Goal: Task Accomplishment & Management: Use online tool/utility

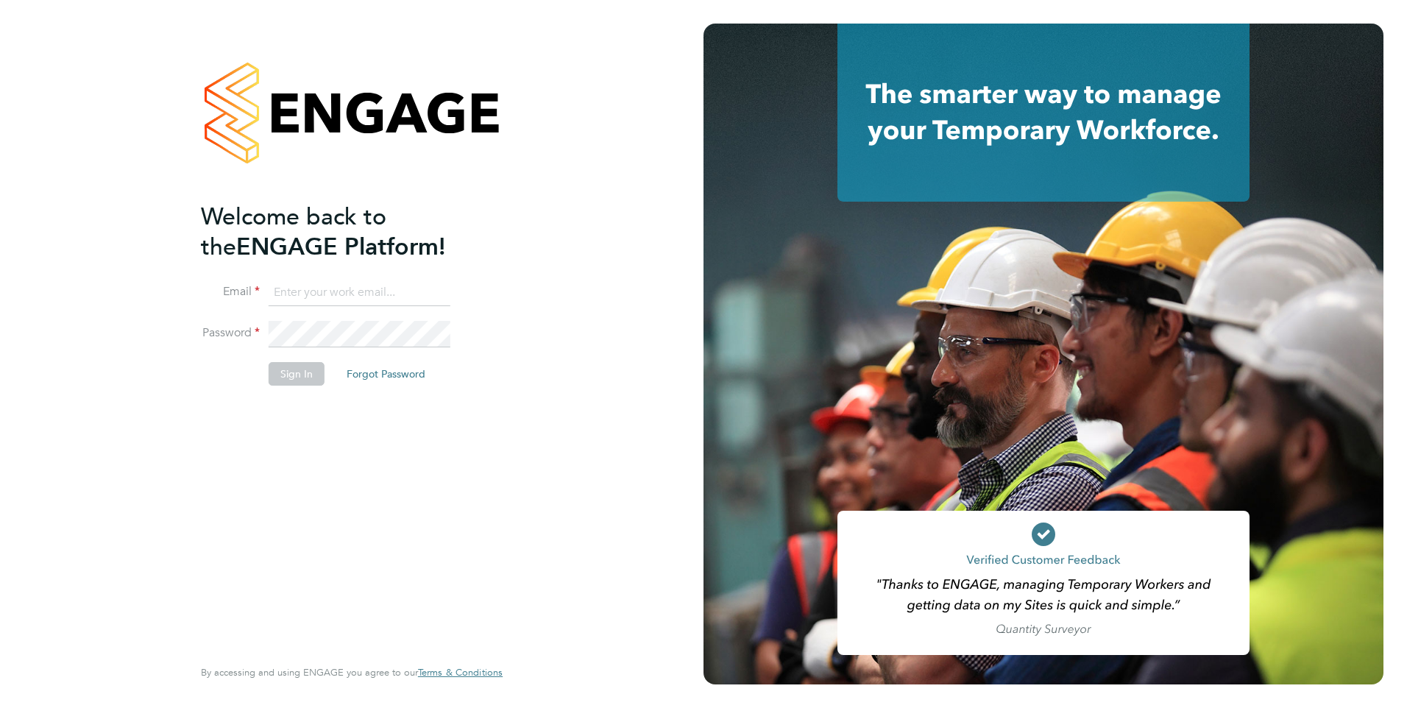
type input "abbie.leadley@a2dominion.co.uk"
click at [307, 376] on button "Sign In" at bounding box center [297, 374] width 56 height 24
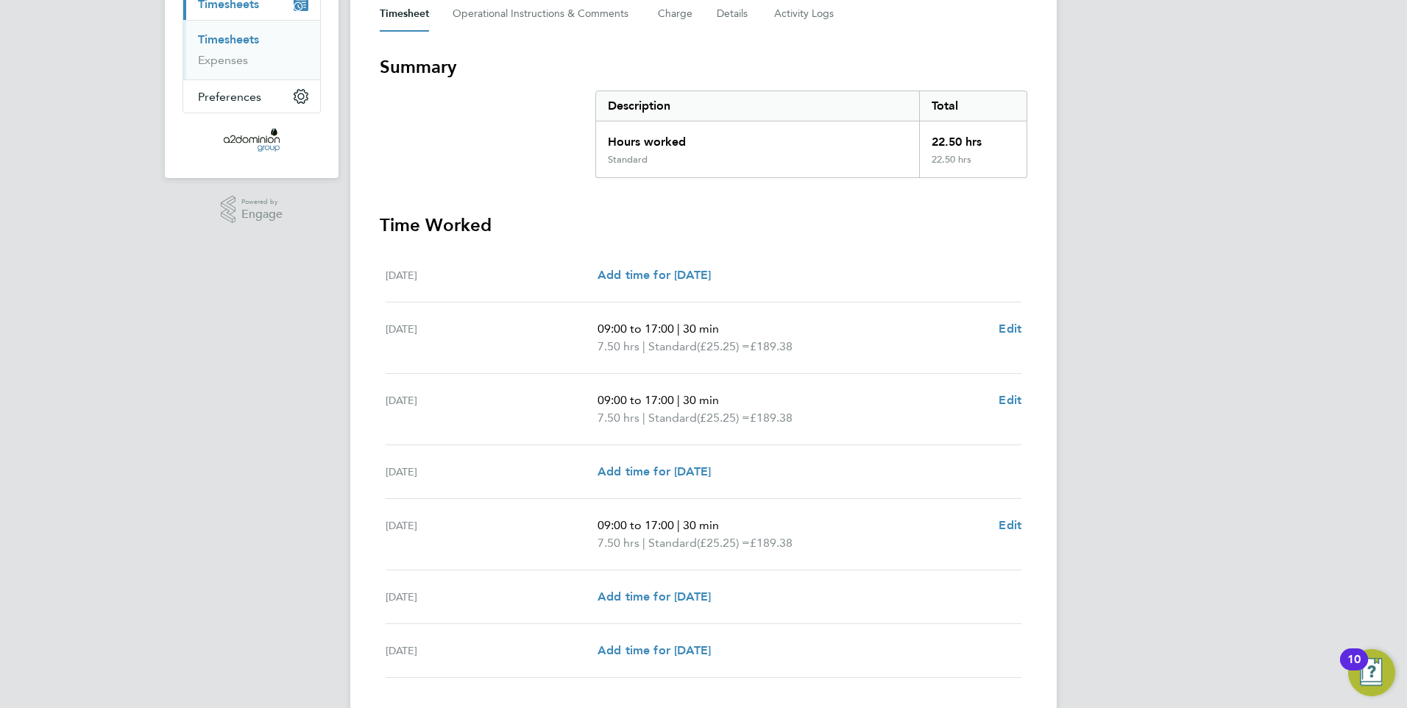
scroll to position [320, 0]
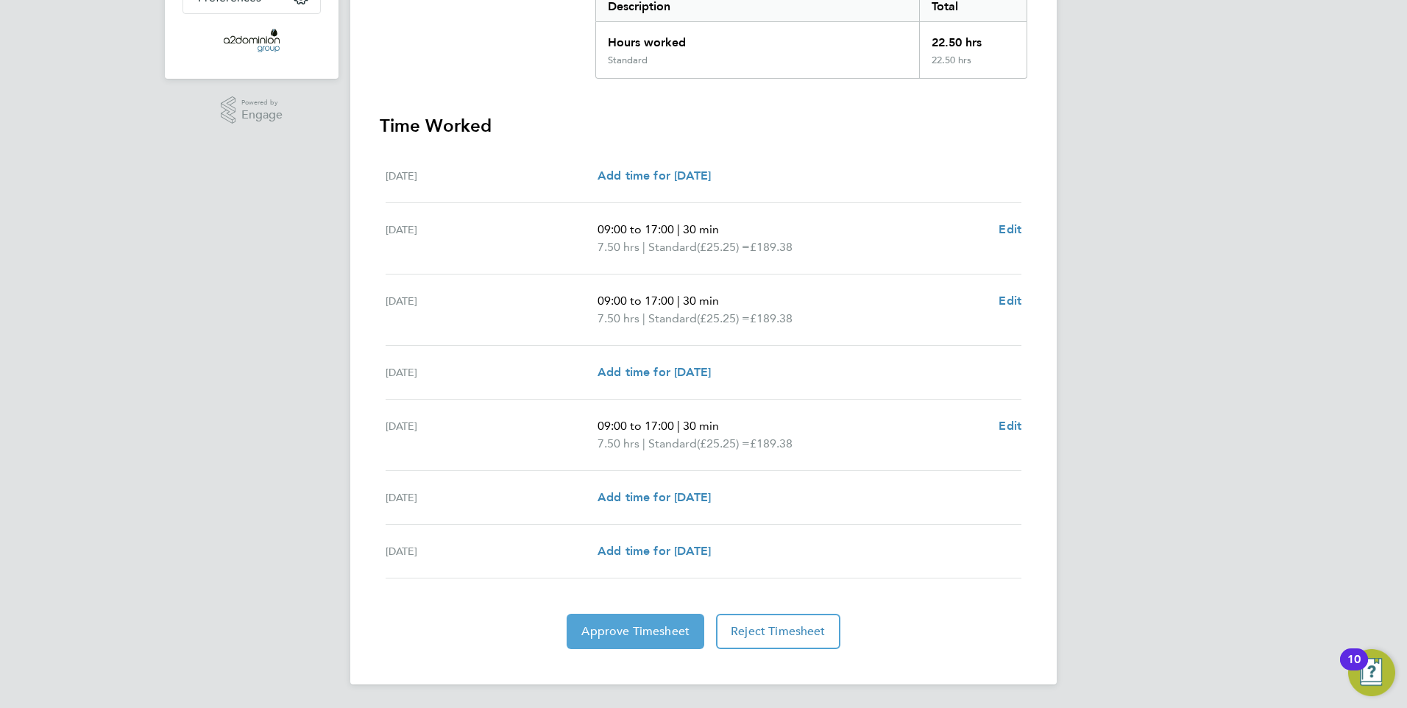
click at [660, 628] on span "Approve Timesheet" at bounding box center [635, 631] width 108 height 15
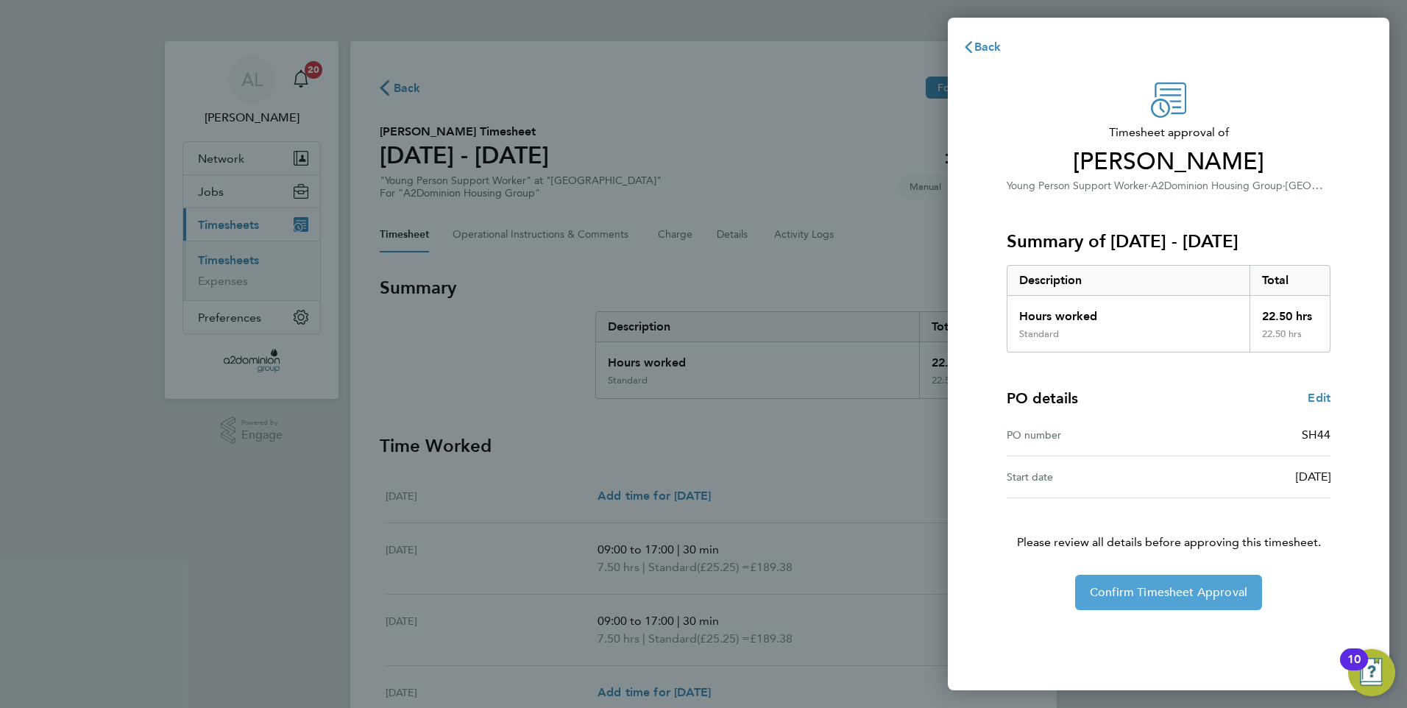
drag, startPoint x: 1101, startPoint y: 592, endPoint x: 1053, endPoint y: 541, distance: 70.8
click at [1098, 594] on span "Confirm Timesheet Approval" at bounding box center [1168, 592] width 157 height 15
